Goal: Task Accomplishment & Management: Manage account settings

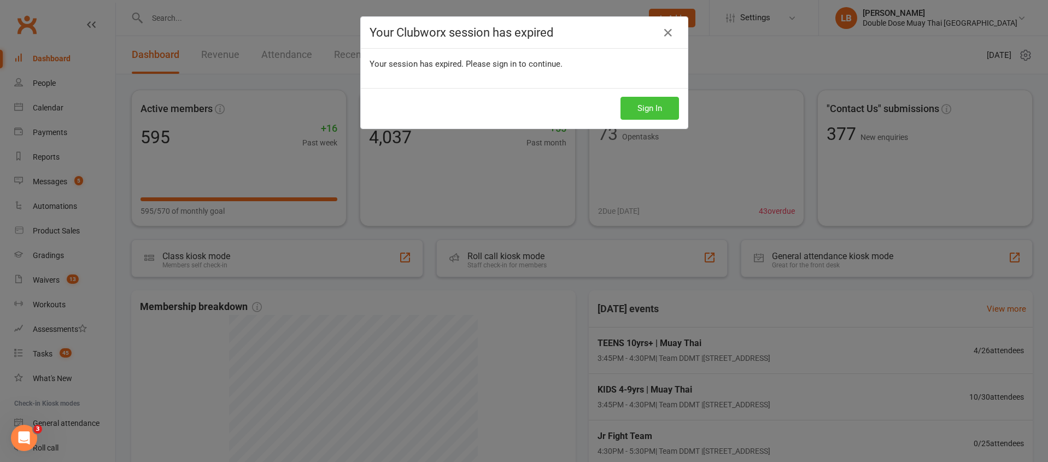
click at [630, 103] on button "Sign In" at bounding box center [650, 108] width 58 height 23
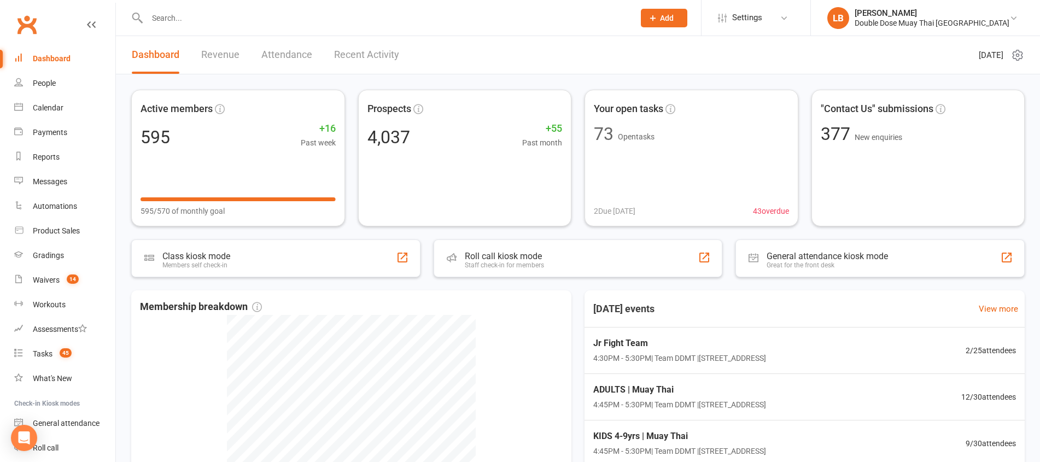
click at [232, 19] on input "text" at bounding box center [385, 17] width 483 height 15
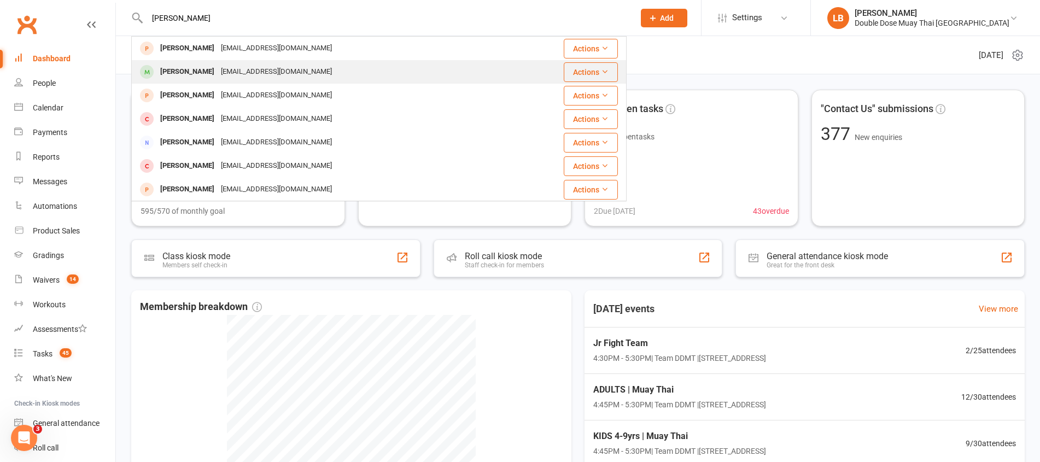
type input "[PERSON_NAME]"
click at [205, 80] on div "[PERSON_NAME] [EMAIL_ADDRESS][DOMAIN_NAME]" at bounding box center [338, 72] width 412 height 22
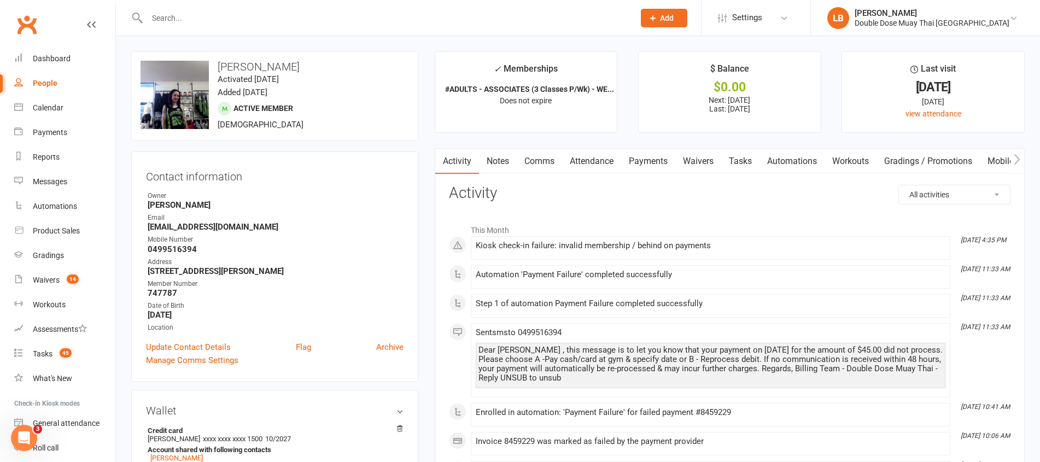
drag, startPoint x: 634, startPoint y: 161, endPoint x: 650, endPoint y: 162, distance: 15.9
click at [634, 160] on link "Payments" at bounding box center [648, 161] width 54 height 25
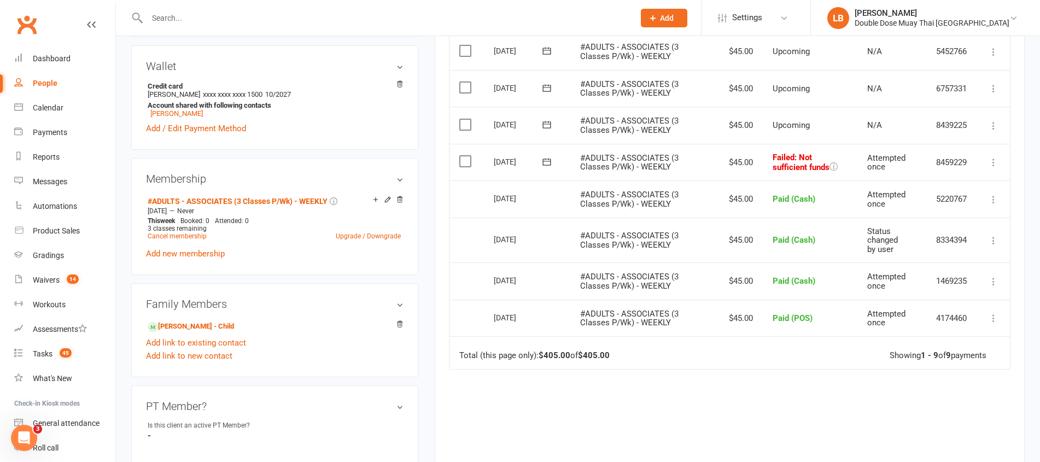
scroll to position [340, 0]
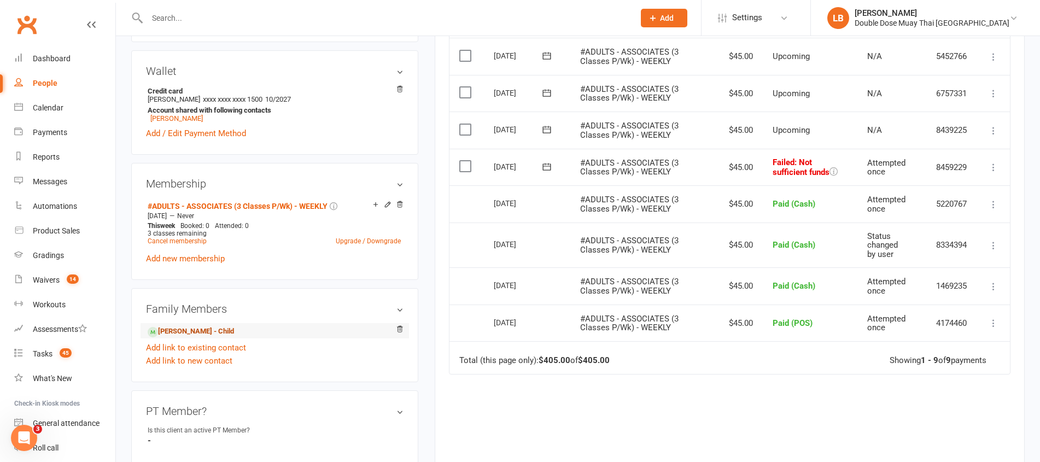
click at [211, 328] on link "[PERSON_NAME] - Child" at bounding box center [191, 331] width 86 height 11
click at [211, 328] on ui-view "Prospect Member Non-attending contact Class / event Appointment Grading event T…" at bounding box center [520, 362] width 1040 height 1399
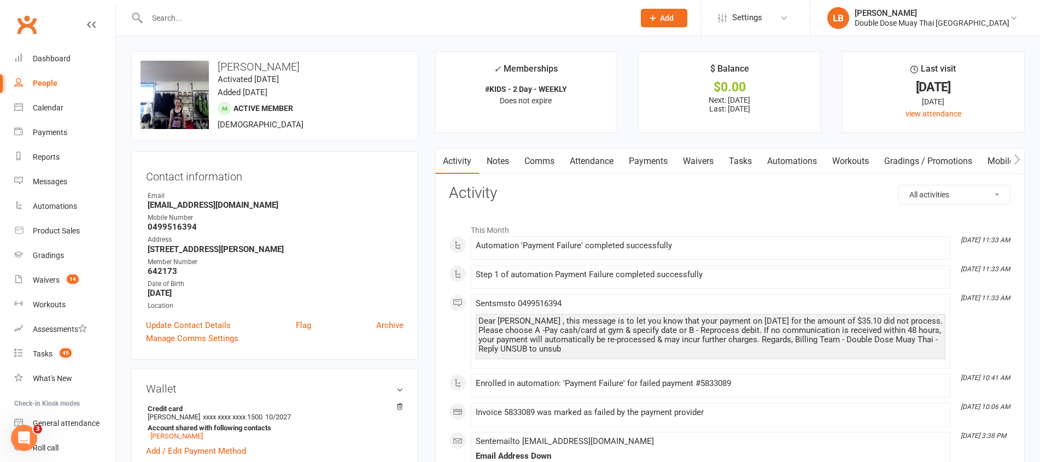
click at [664, 163] on link "Payments" at bounding box center [648, 161] width 54 height 25
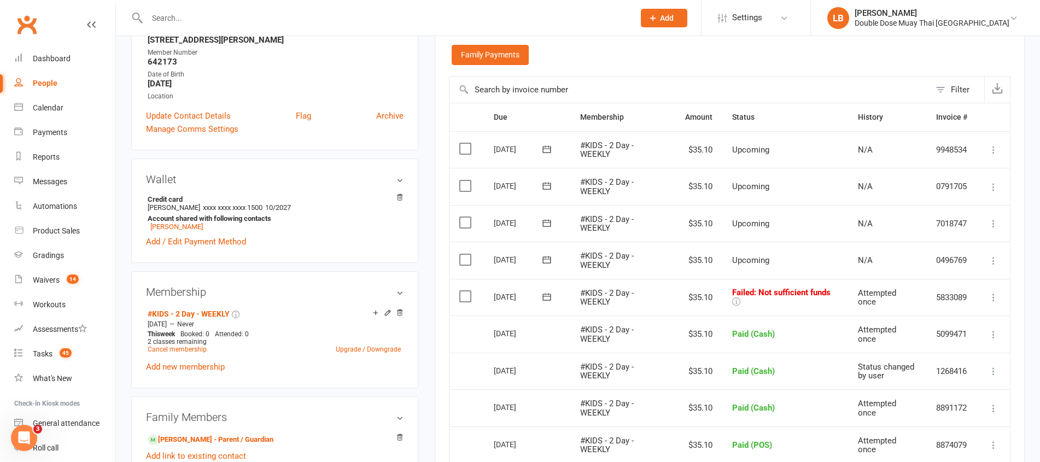
scroll to position [213, 0]
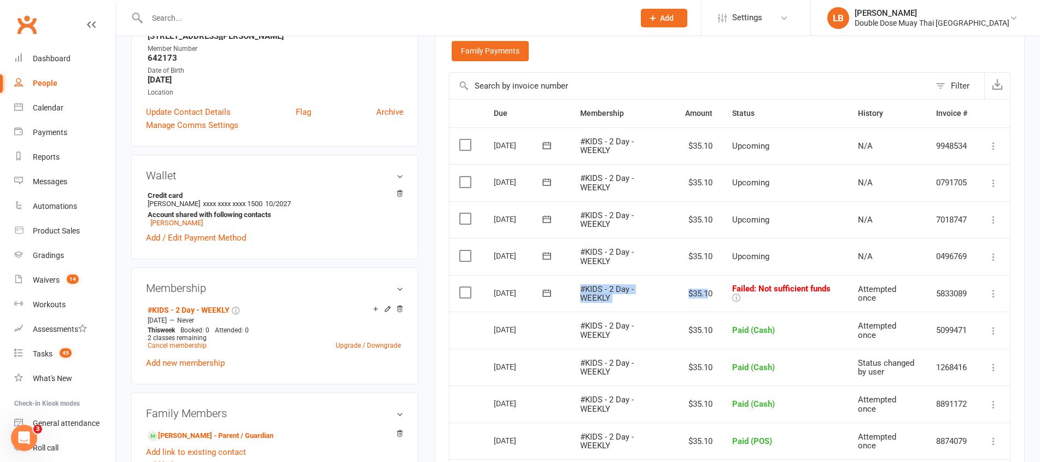
drag, startPoint x: 589, startPoint y: 289, endPoint x: 707, endPoint y: 289, distance: 118.6
click at [707, 289] on tr "Select this [DATE] [PERSON_NAME] #KIDS - 2 Day - WEEKLY $35.10 Failed : Not suf…" at bounding box center [729, 293] width 560 height 37
click at [212, 432] on link "[PERSON_NAME] - Parent / Guardian" at bounding box center [211, 435] width 126 height 11
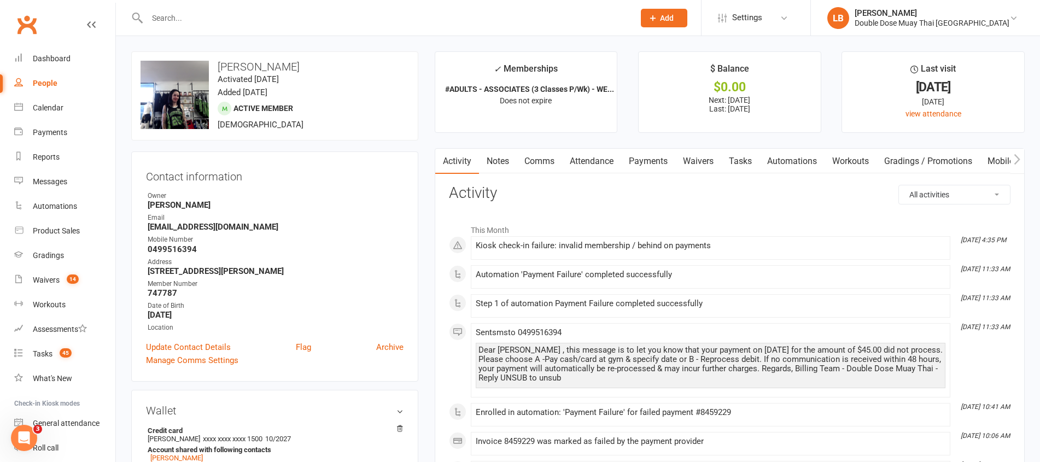
drag, startPoint x: 694, startPoint y: 161, endPoint x: 665, endPoint y: 163, distance: 29.1
click at [694, 161] on link "Waivers" at bounding box center [698, 161] width 46 height 25
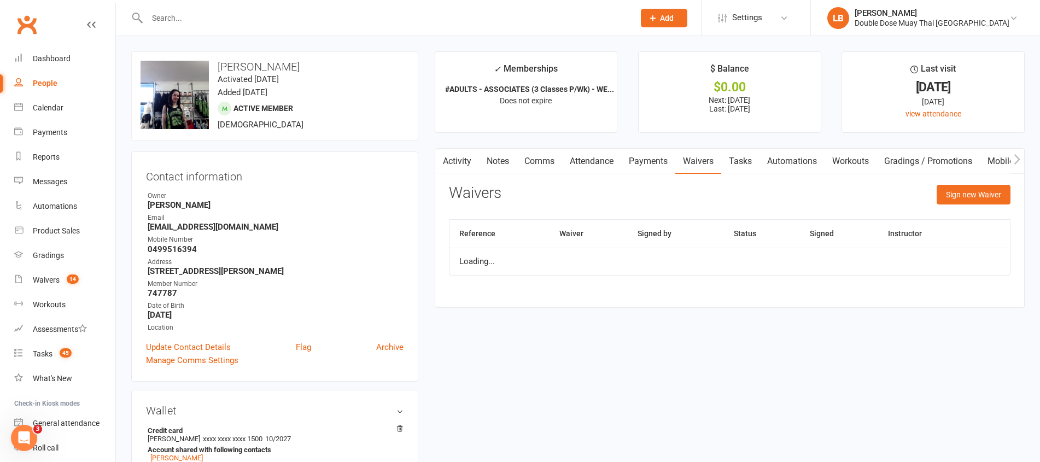
click at [659, 165] on link "Payments" at bounding box center [648, 161] width 54 height 25
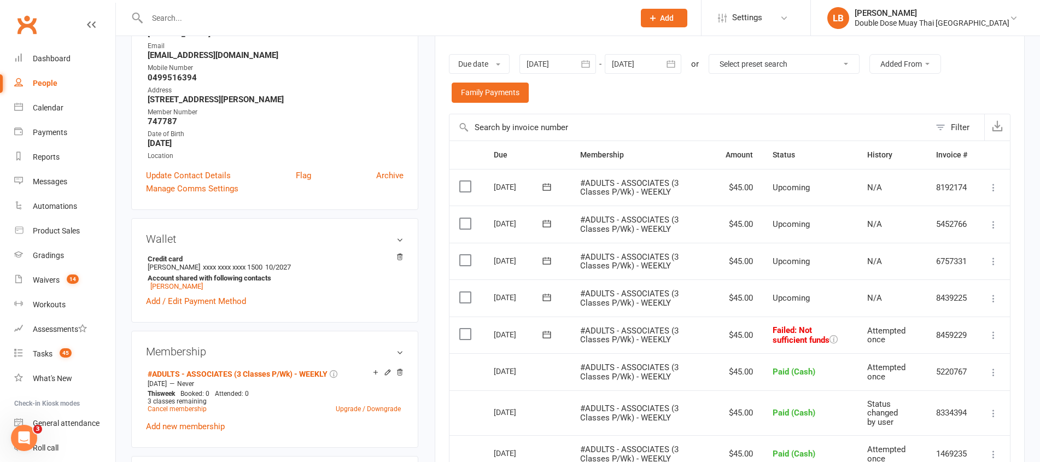
scroll to position [214, 0]
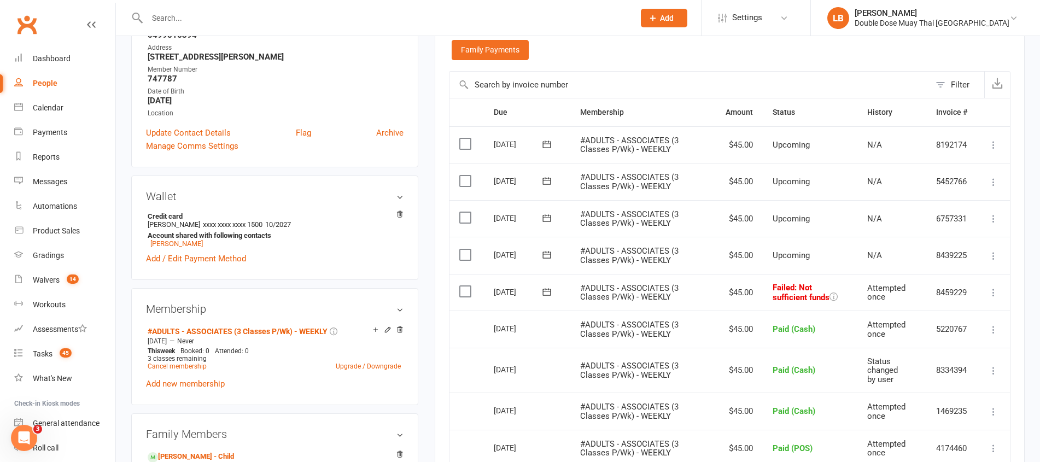
click at [549, 293] on icon at bounding box center [546, 291] width 11 height 11
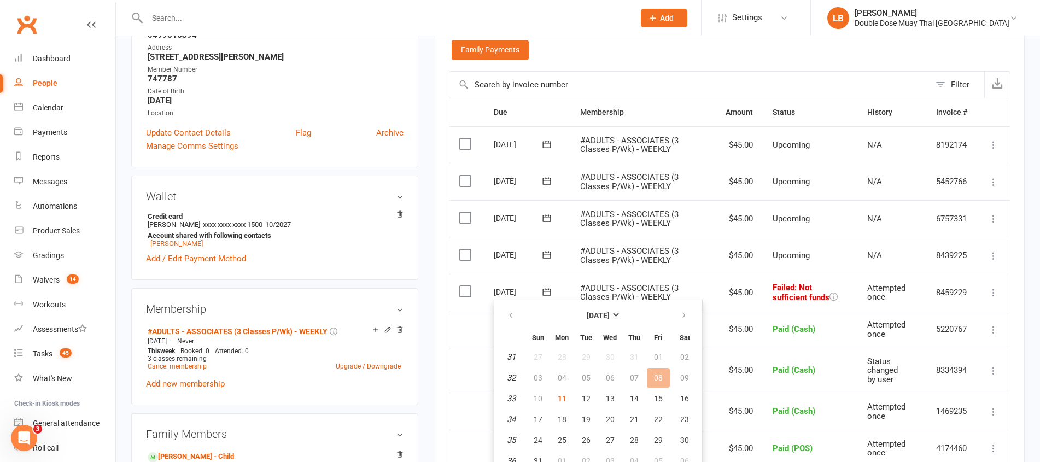
click at [981, 292] on td "Mark as Paid (Cash) Mark as Paid (POS) [PERSON_NAME] as Paid (Other) Skip More …" at bounding box center [993, 292] width 33 height 37
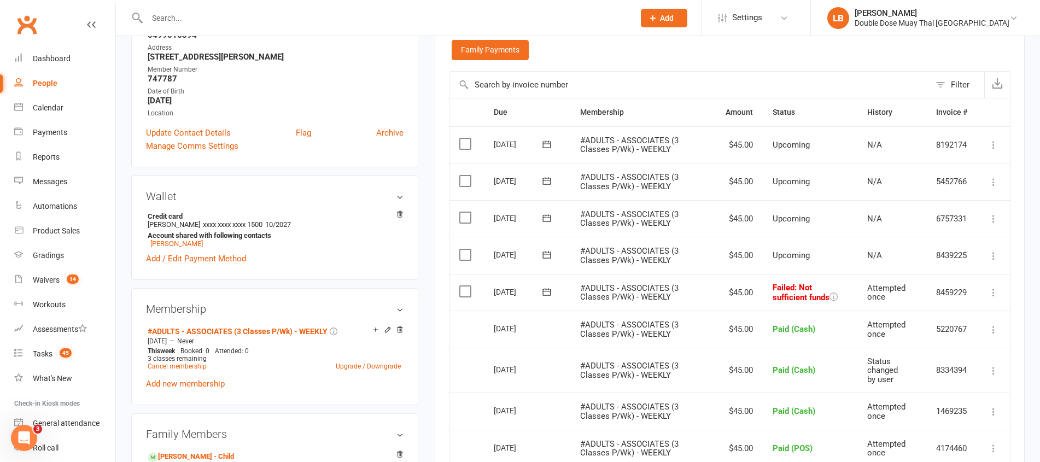
click at [991, 291] on icon at bounding box center [993, 292] width 11 height 11
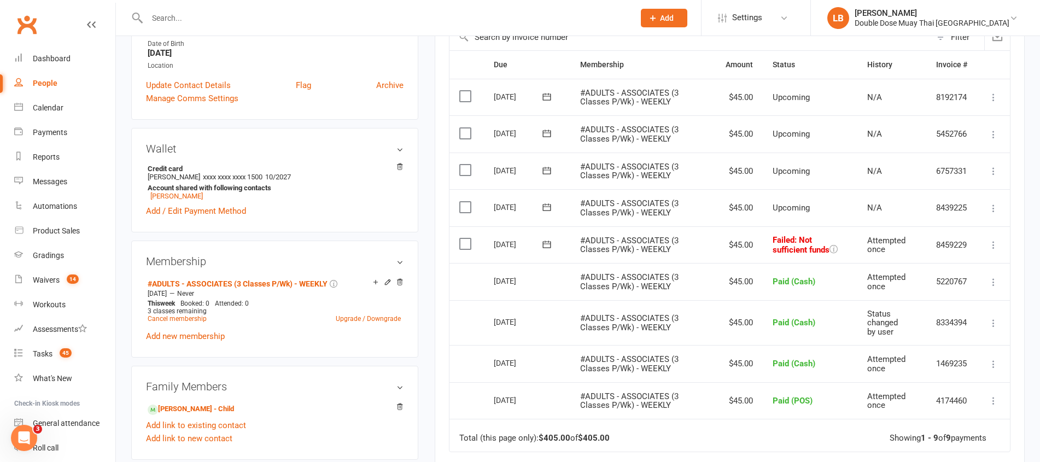
scroll to position [309, 0]
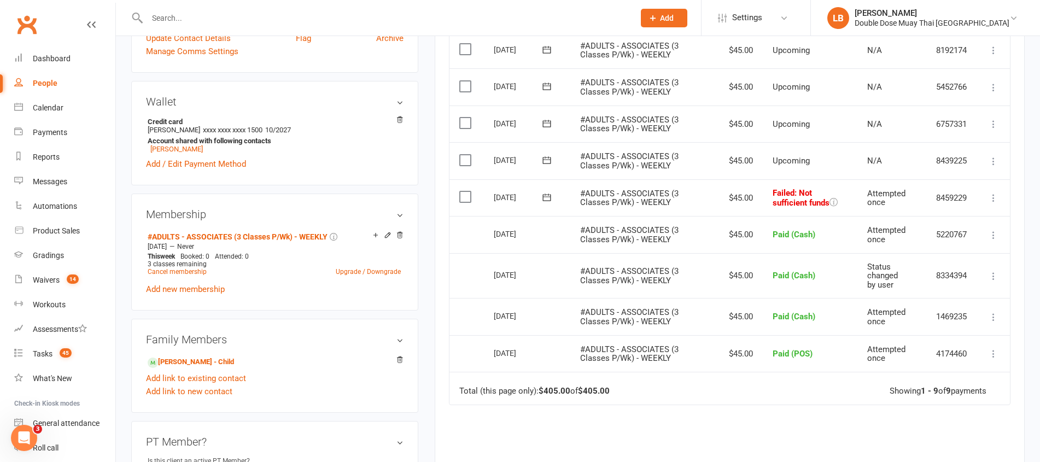
click at [993, 195] on icon at bounding box center [993, 197] width 11 height 11
click at [946, 223] on link "Mark as Paid (Cash)" at bounding box center [945, 219] width 108 height 22
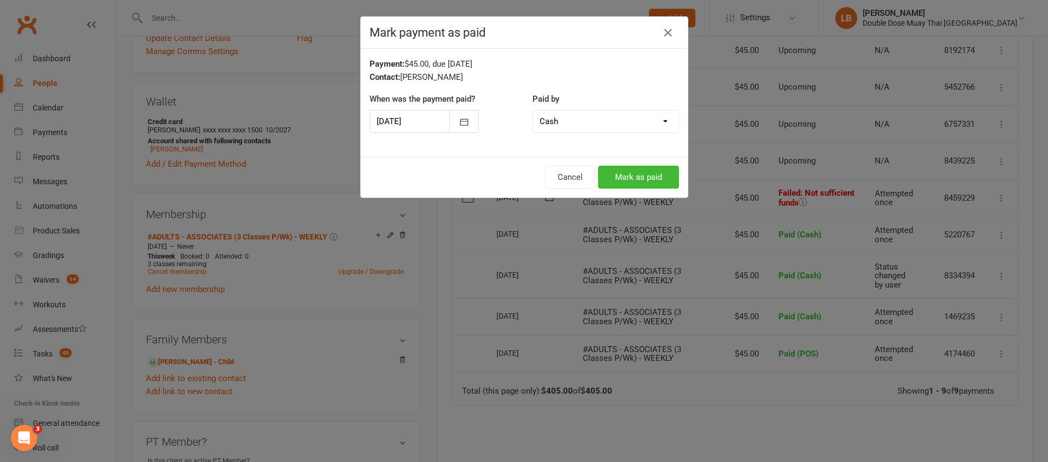
click at [675, 177] on div "Cancel Mark as paid" at bounding box center [524, 177] width 327 height 40
click at [652, 178] on button "Mark as paid" at bounding box center [638, 177] width 81 height 23
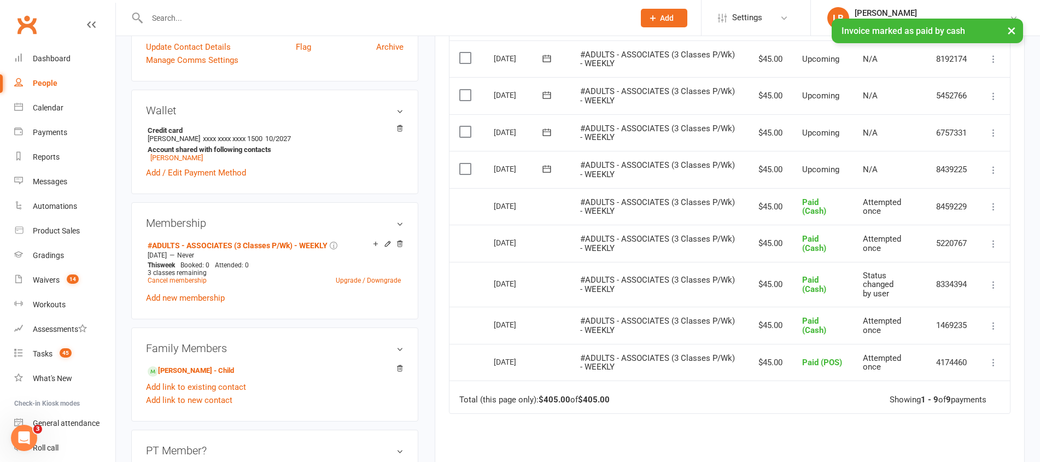
scroll to position [311, 0]
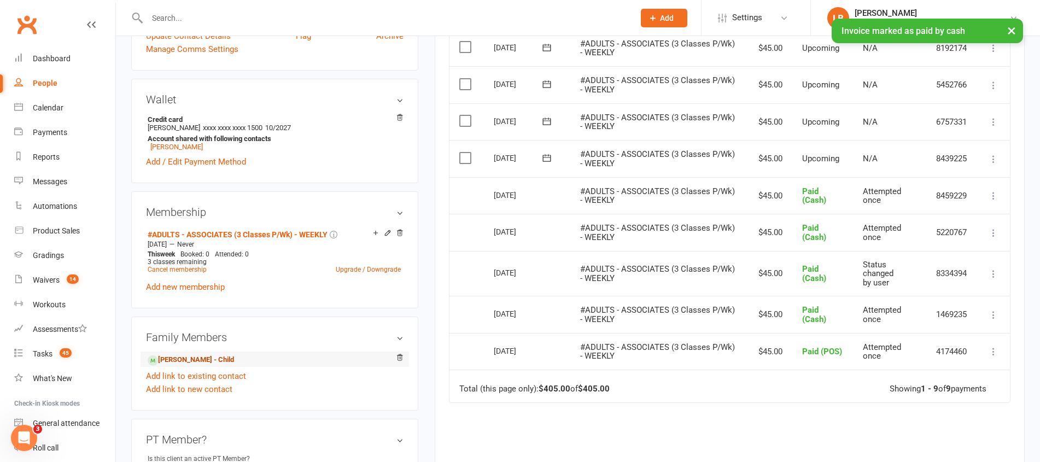
click at [208, 359] on link "[PERSON_NAME] - Child" at bounding box center [191, 359] width 86 height 11
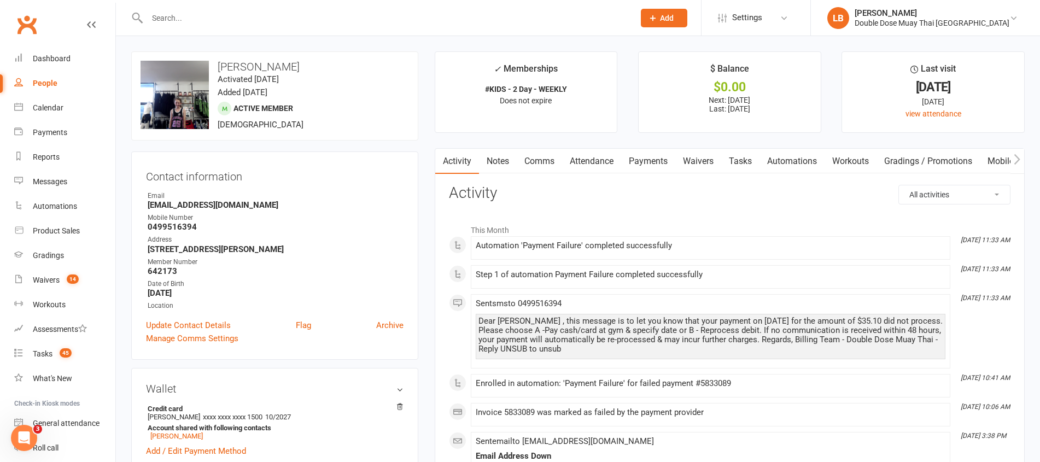
click at [505, 158] on link "Notes" at bounding box center [498, 161] width 38 height 25
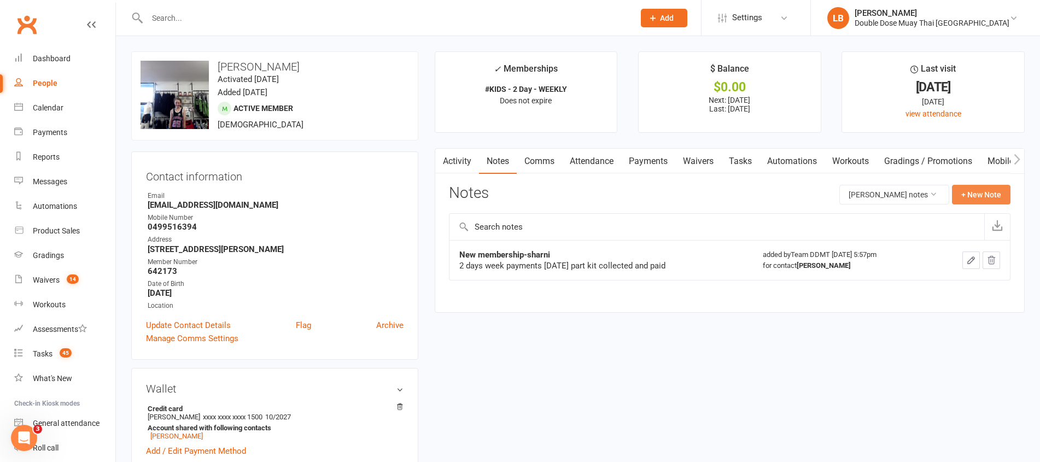
click at [993, 195] on button "+ New Note" at bounding box center [981, 195] width 58 height 20
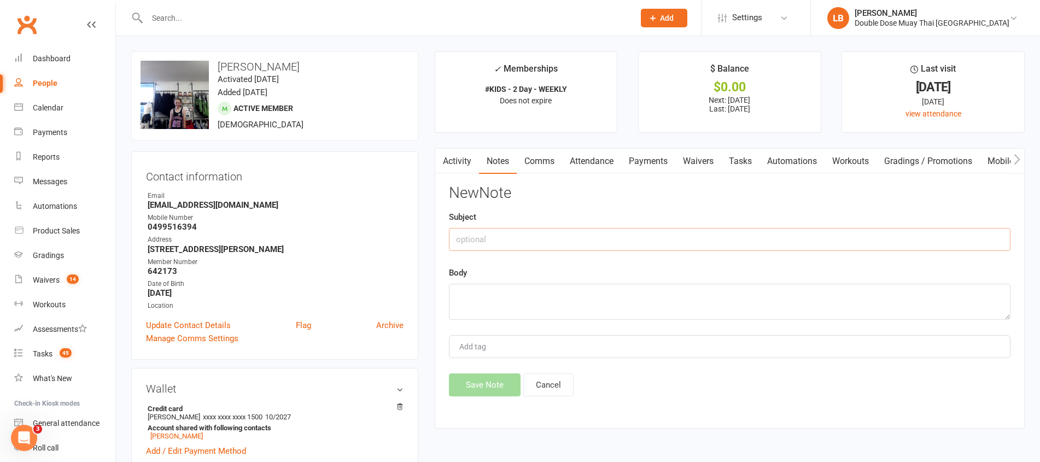
click at [533, 244] on input "text" at bounding box center [729, 239] width 561 height 23
click at [457, 242] on input "jpayment" at bounding box center [729, 239] width 561 height 23
type input "payment"
click at [485, 312] on textarea at bounding box center [729, 302] width 561 height 36
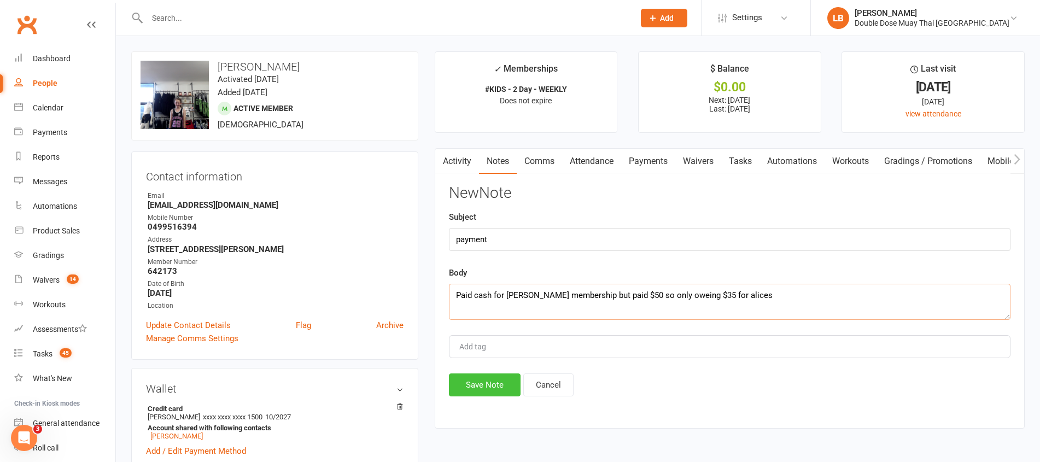
type textarea "Paid cash for [PERSON_NAME] membership but paid $50 so only oweing $35 for alic…"
click at [506, 384] on button "Save Note" at bounding box center [485, 384] width 72 height 23
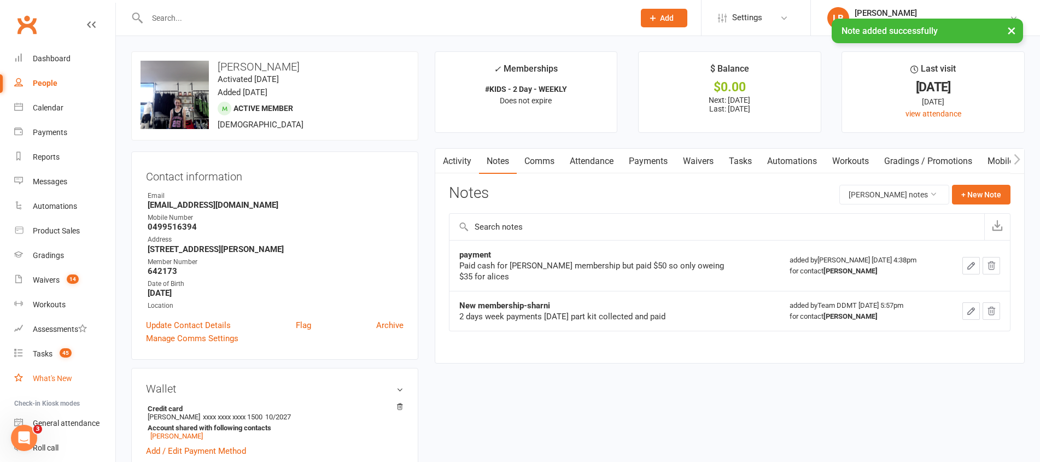
click at [58, 368] on link "What's New" at bounding box center [64, 378] width 101 height 25
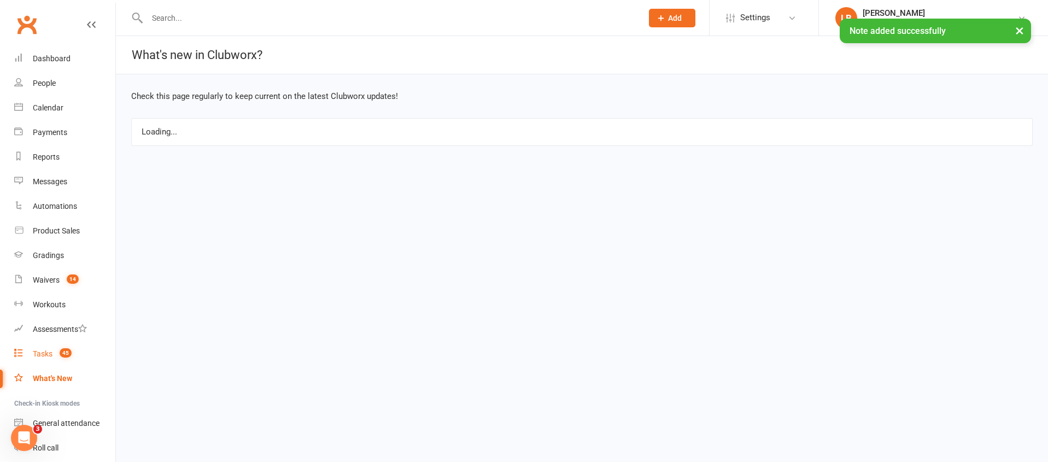
click at [54, 357] on link "Tasks 45" at bounding box center [64, 354] width 101 height 25
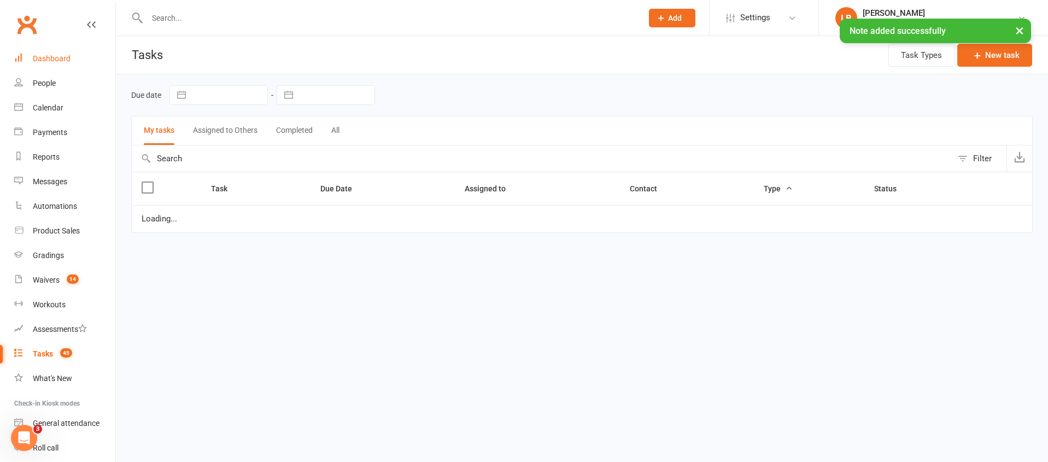
click at [61, 48] on link "Dashboard" at bounding box center [64, 58] width 101 height 25
